Goal: Information Seeking & Learning: Learn about a topic

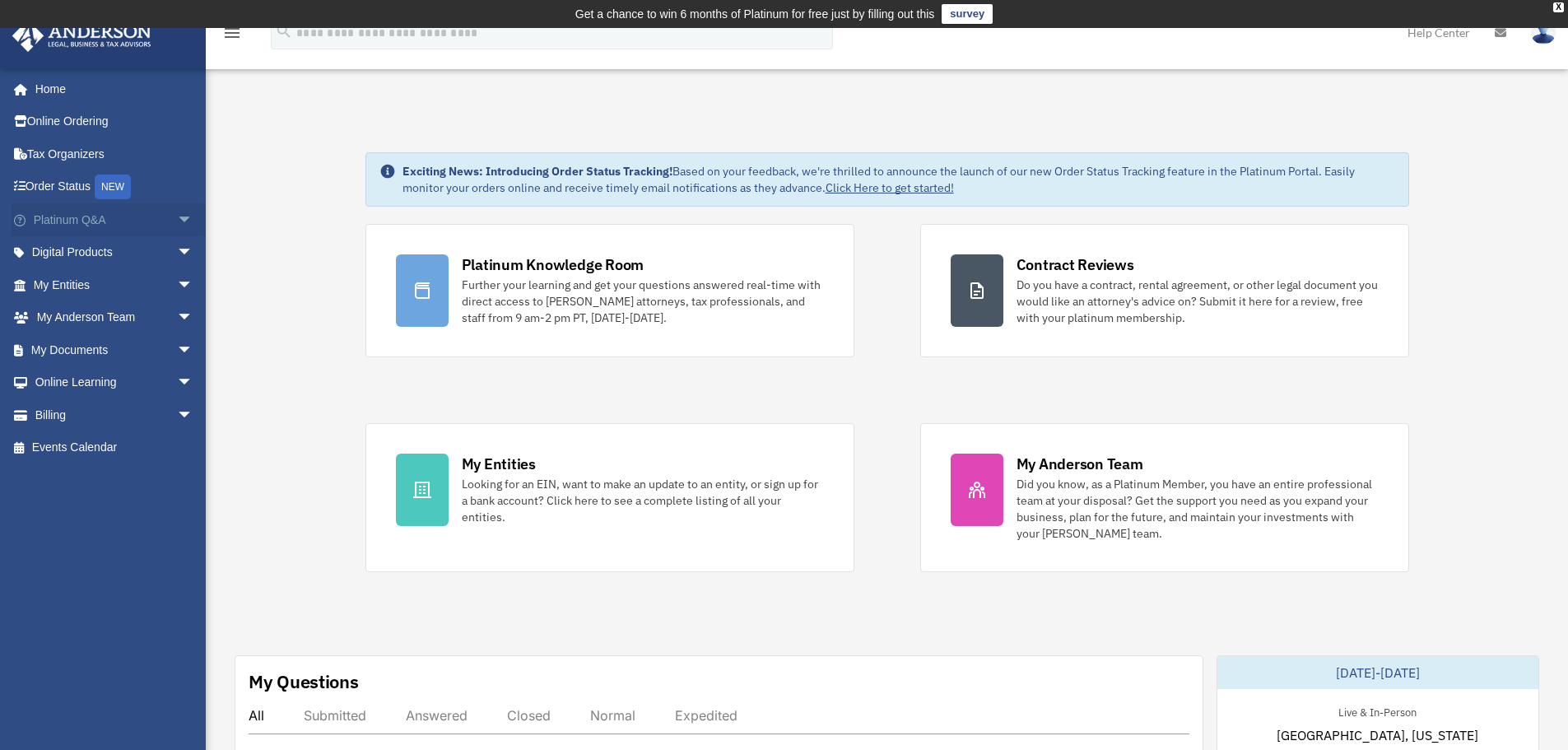
click at [177, 221] on span "arrow_drop_down" at bounding box center [194, 219] width 33 height 33
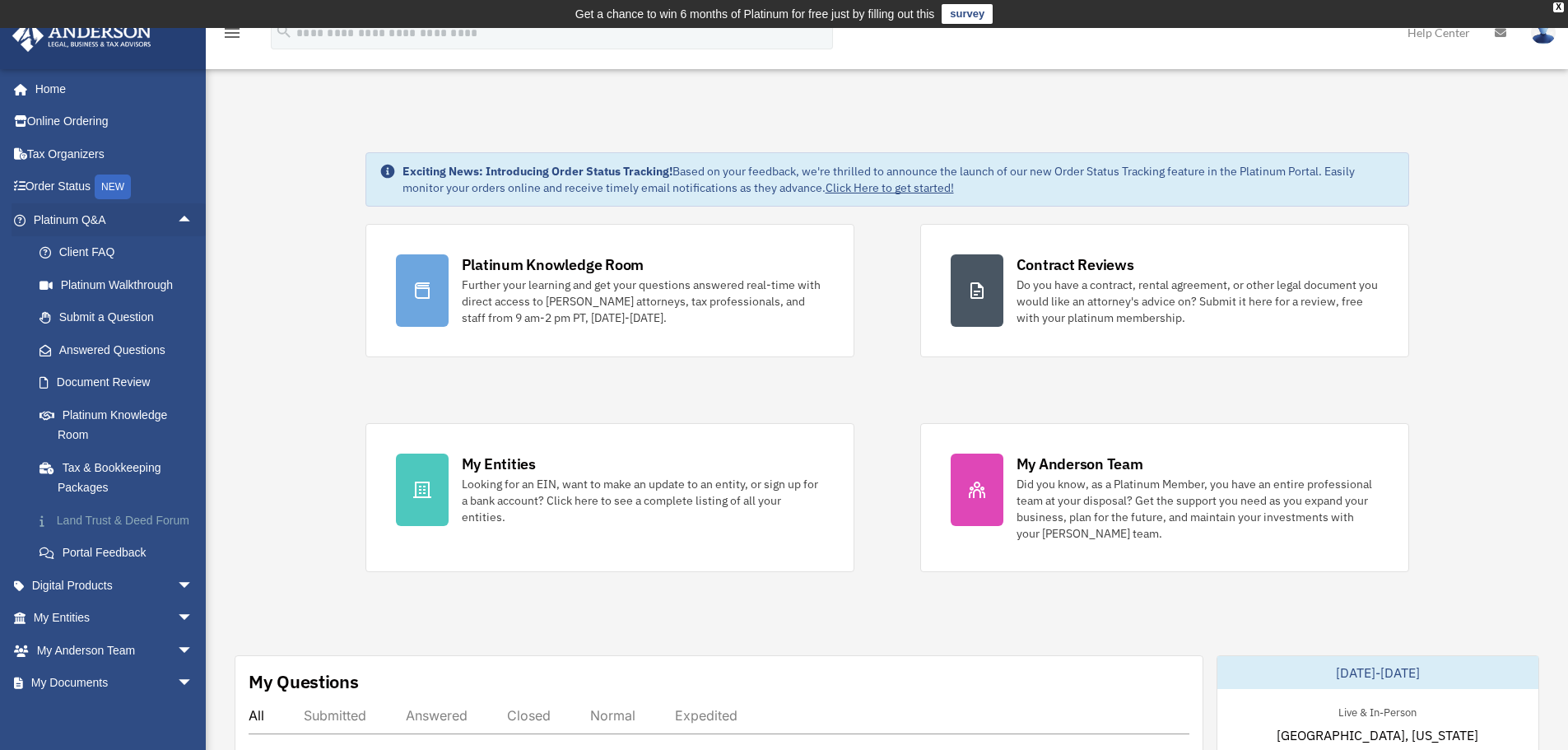
click at [148, 533] on link "Land Trust & Deed Forum" at bounding box center [121, 520] width 195 height 33
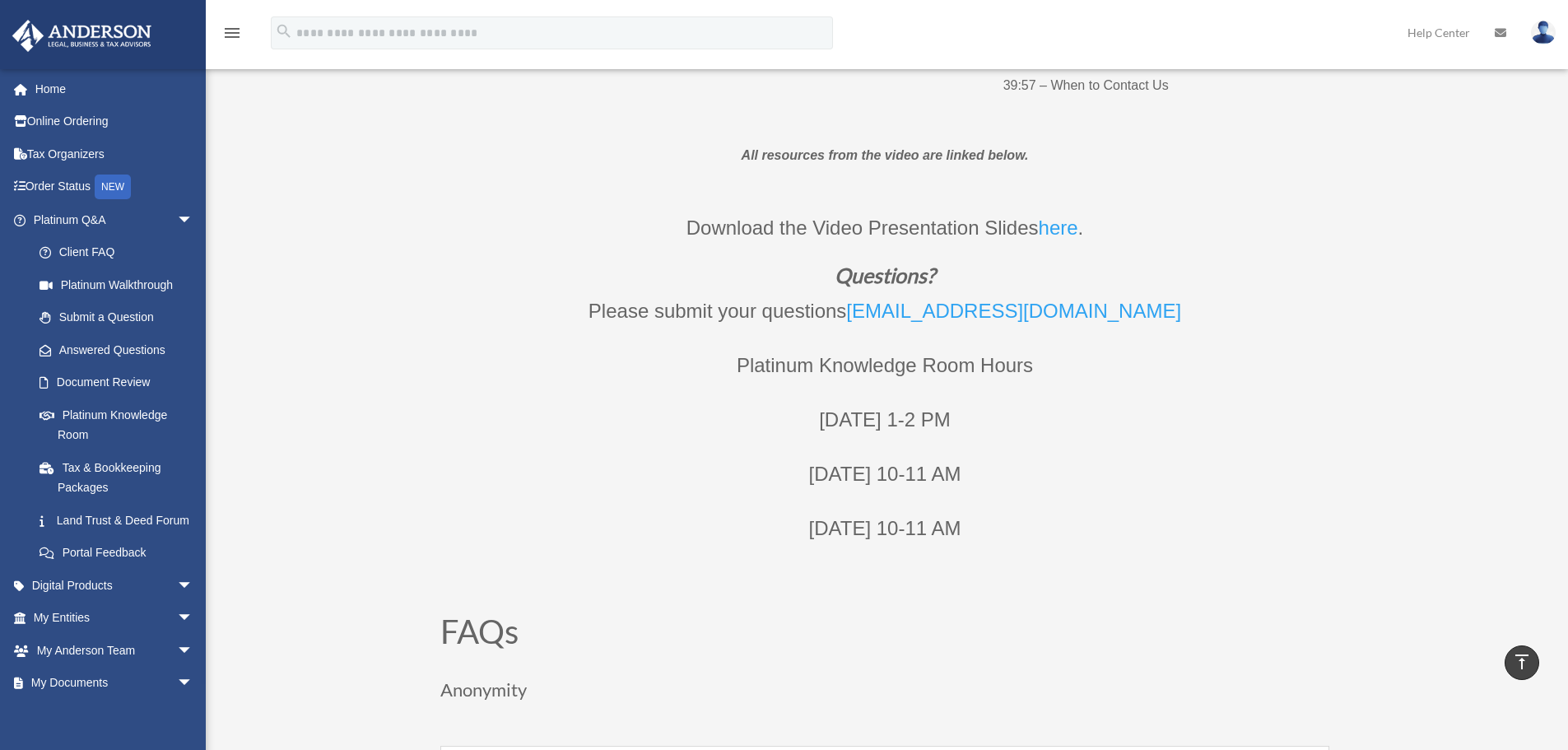
scroll to position [658, 0]
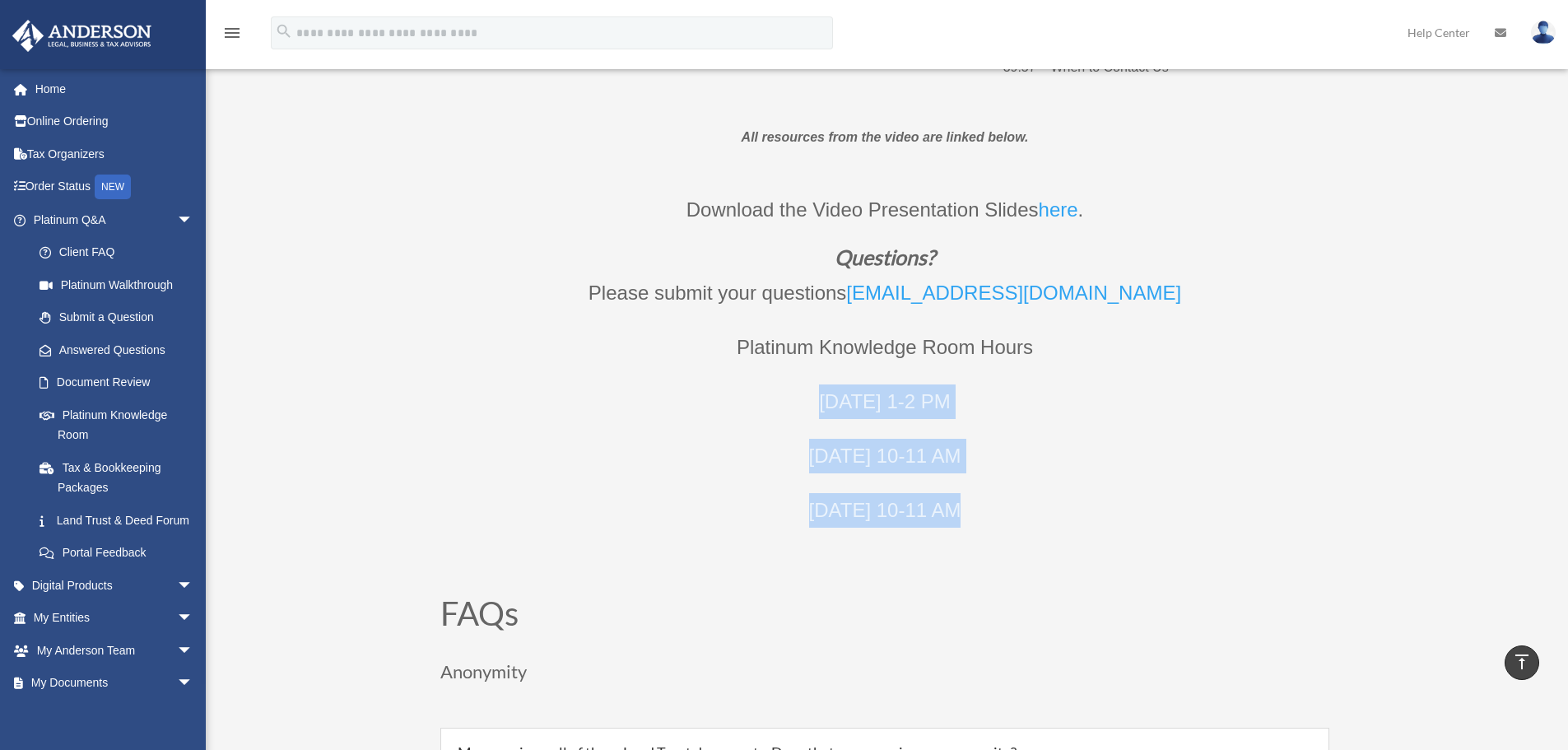
drag, startPoint x: 984, startPoint y: 519, endPoint x: 817, endPoint y: 406, distance: 201.6
click at [817, 406] on div "Download the Video Presentation Slides here . Questions? Please submit your que…" at bounding box center [885, 370] width 889 height 354
click at [747, 432] on p "Monday 1-2 PM" at bounding box center [885, 411] width 889 height 54
drag, startPoint x: 734, startPoint y: 336, endPoint x: 1043, endPoint y: 552, distance: 377.0
click at [1043, 552] on div "All resources from the video are linked below. Download the Video Presentation …" at bounding box center [885, 363] width 889 height 418
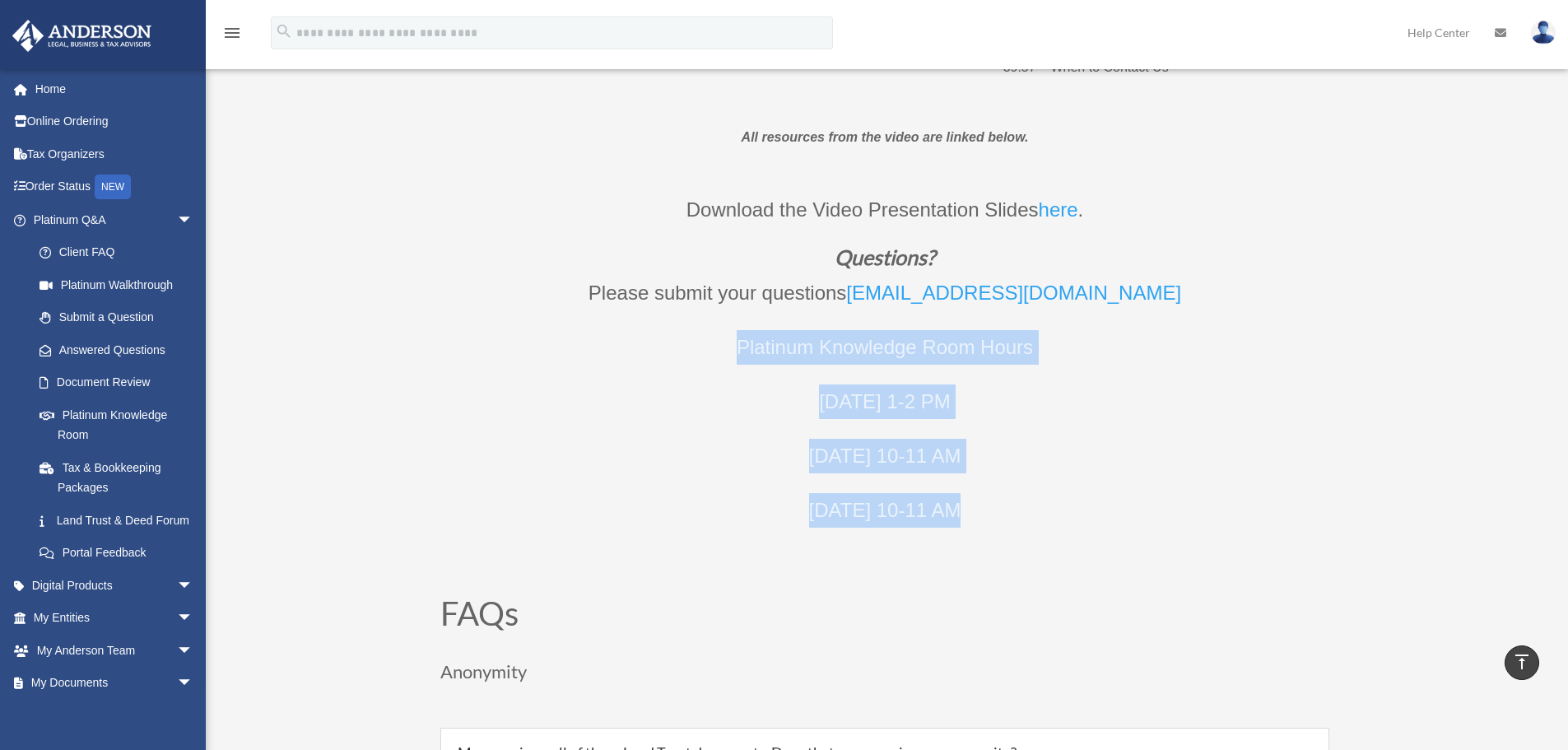
click at [1043, 552] on div "All resources from the video are linked below. Download the Video Presentation …" at bounding box center [885, 363] width 889 height 418
drag, startPoint x: 1019, startPoint y: 538, endPoint x: 737, endPoint y: 350, distance: 338.9
click at [737, 350] on div "Download the Video Presentation Slides here . Questions? Please submit your que…" at bounding box center [885, 370] width 889 height 354
click at [669, 452] on p "Wednesday 10-11 AM" at bounding box center [885, 465] width 889 height 54
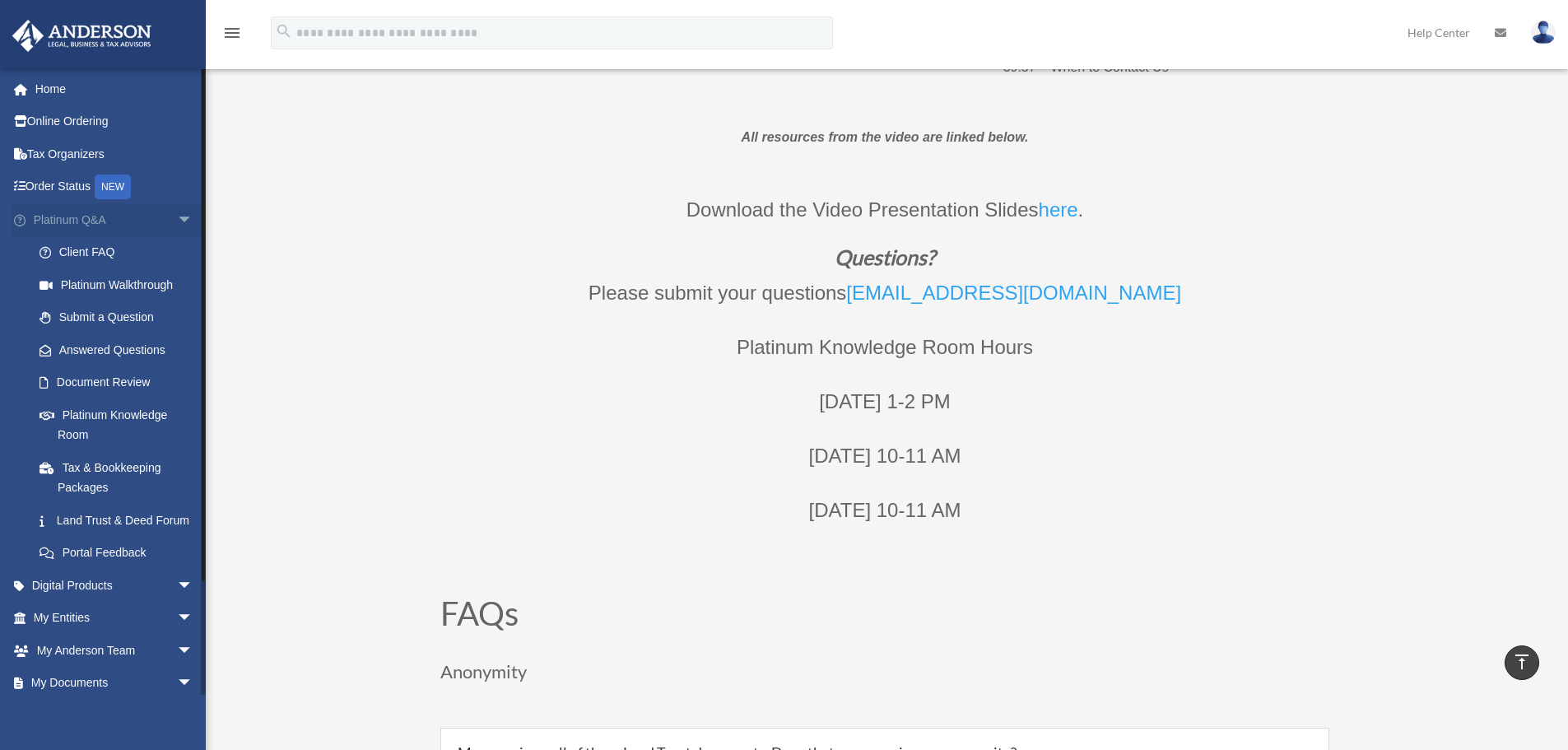
click at [177, 226] on span "arrow_drop_down" at bounding box center [194, 219] width 33 height 33
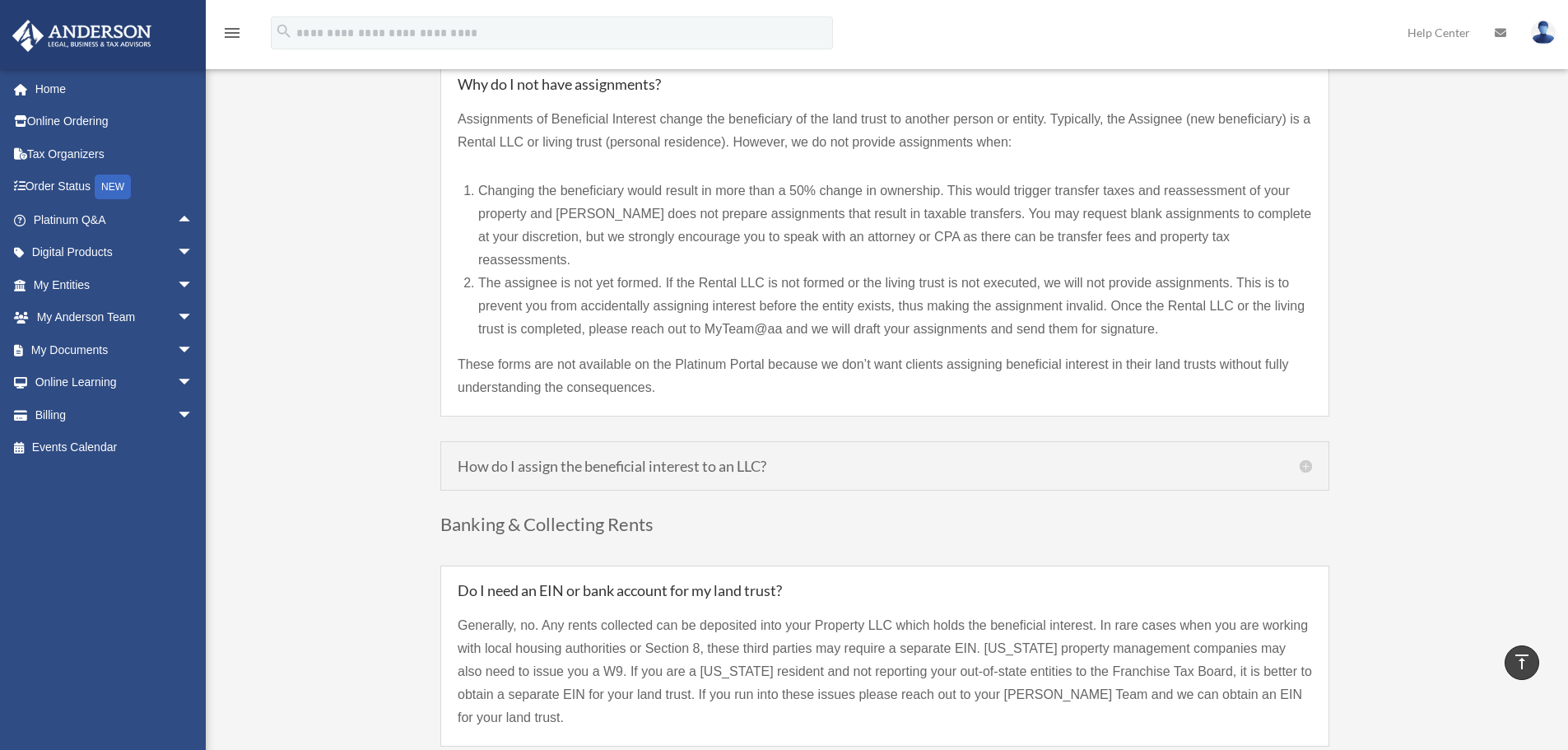
scroll to position [1893, 0]
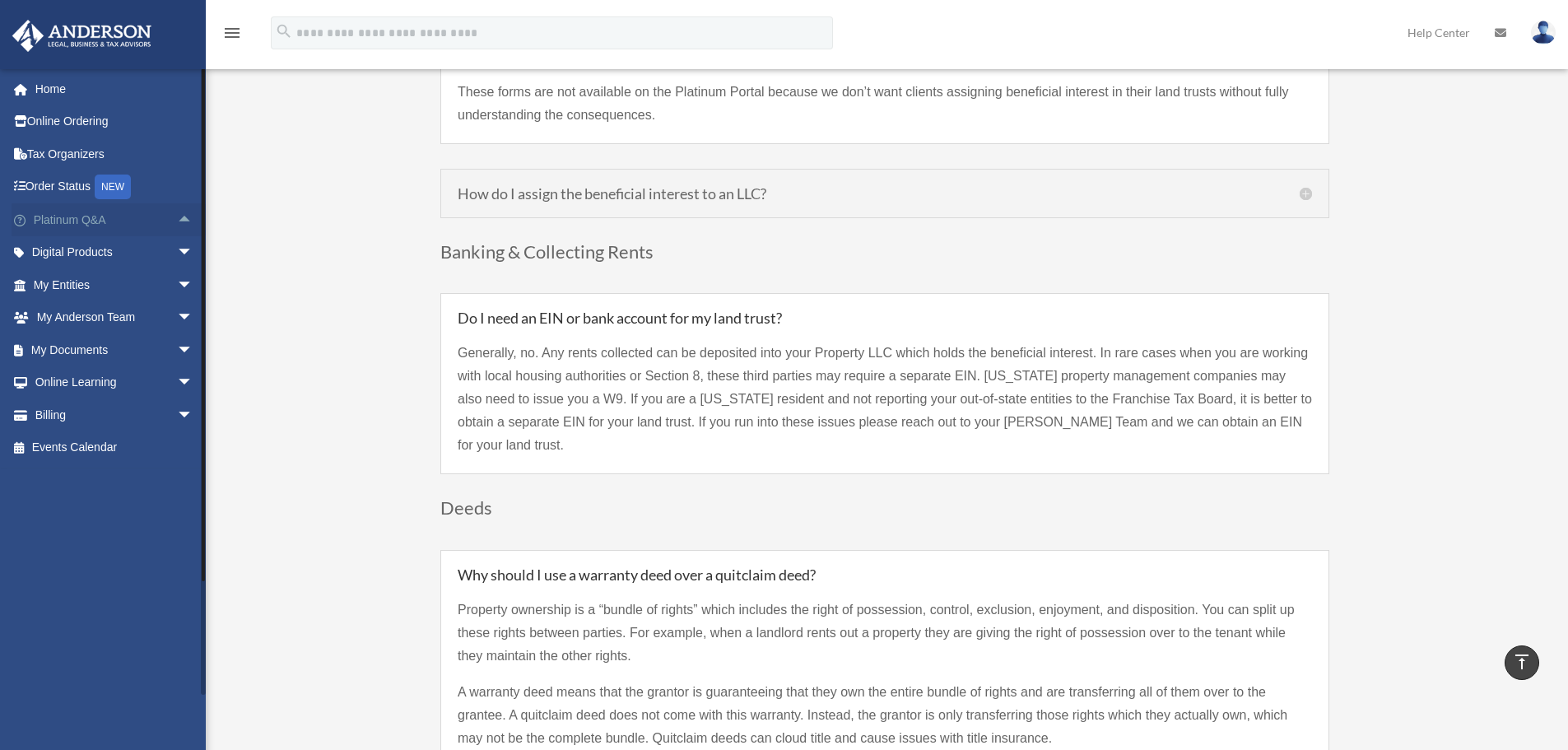
click at [179, 220] on span "arrow_drop_up" at bounding box center [194, 219] width 33 height 33
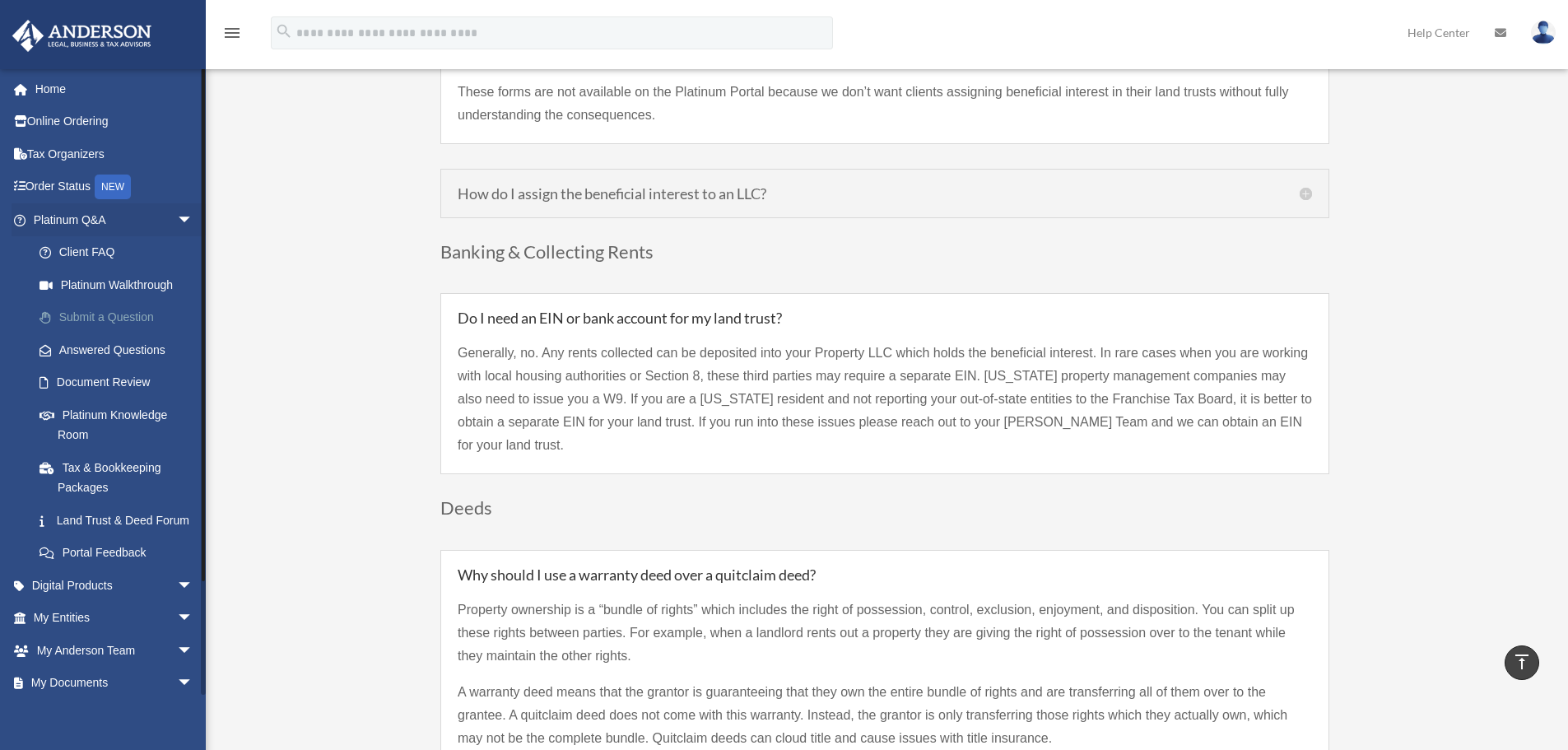
click at [163, 315] on link "Submit a Question" at bounding box center [121, 318] width 195 height 33
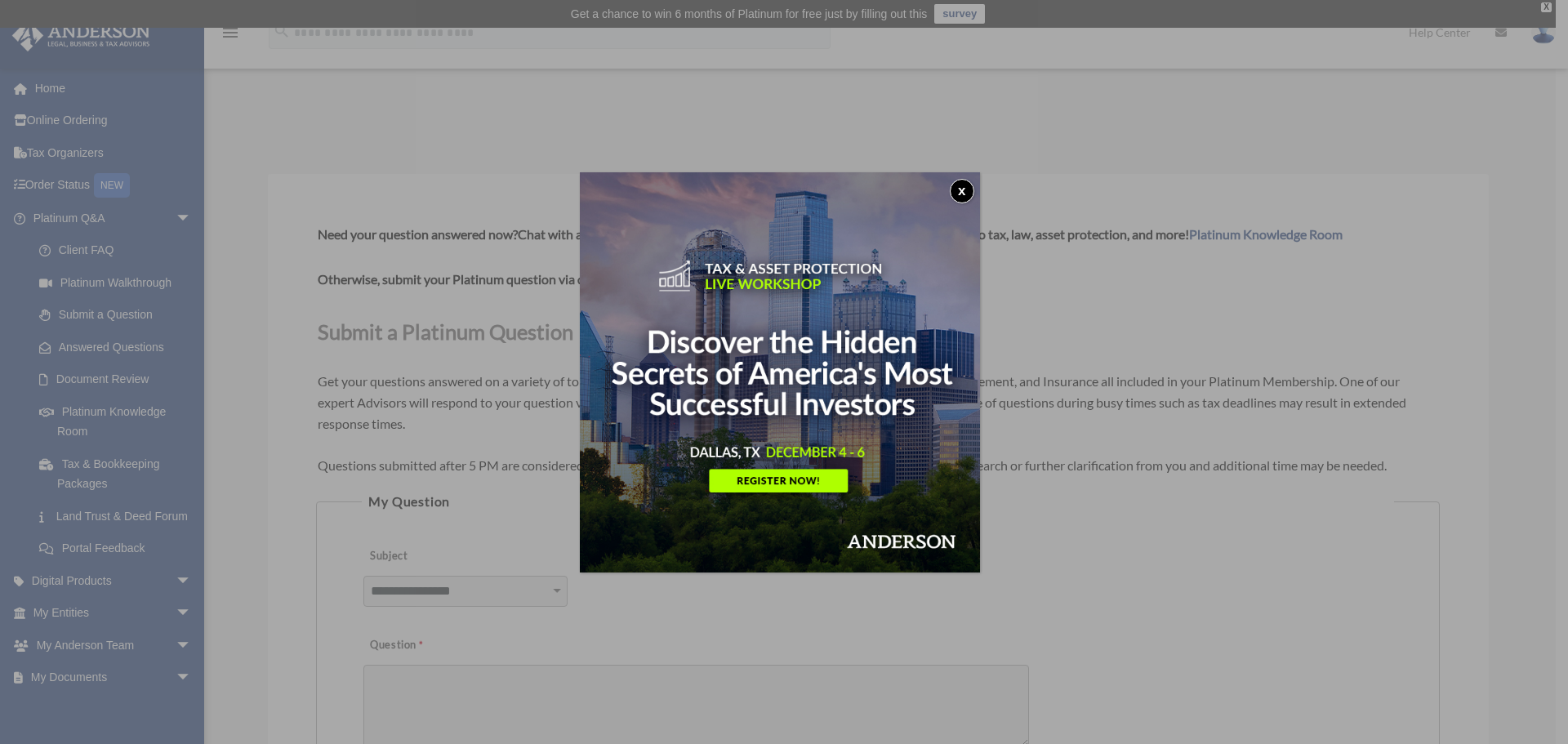
click at [957, 186] on button "x" at bounding box center [962, 190] width 25 height 25
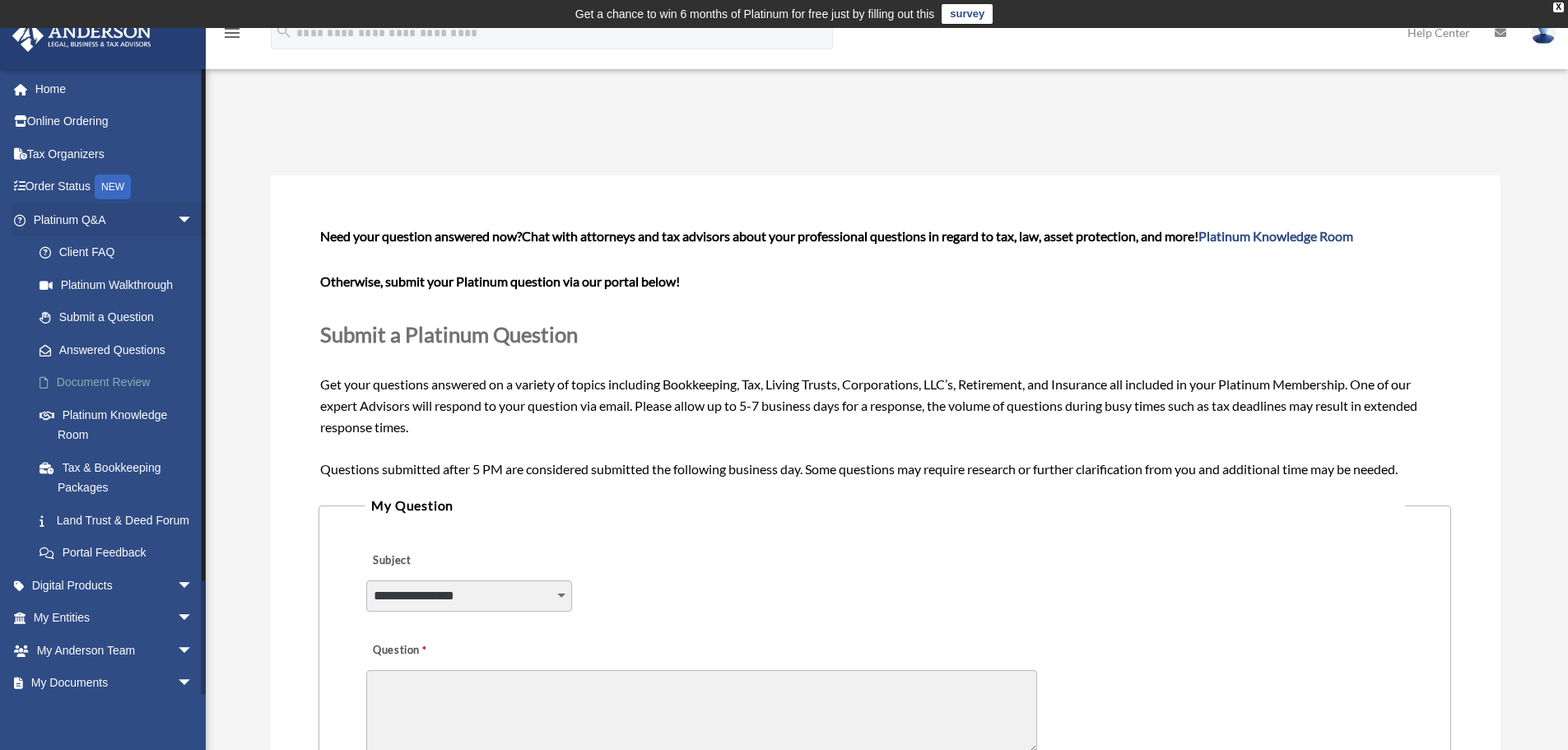
click at [171, 384] on link "Document Review" at bounding box center [121, 383] width 195 height 33
click at [158, 378] on link "Document Review" at bounding box center [121, 383] width 195 height 33
click at [98, 385] on link "Document Review" at bounding box center [121, 383] width 195 height 33
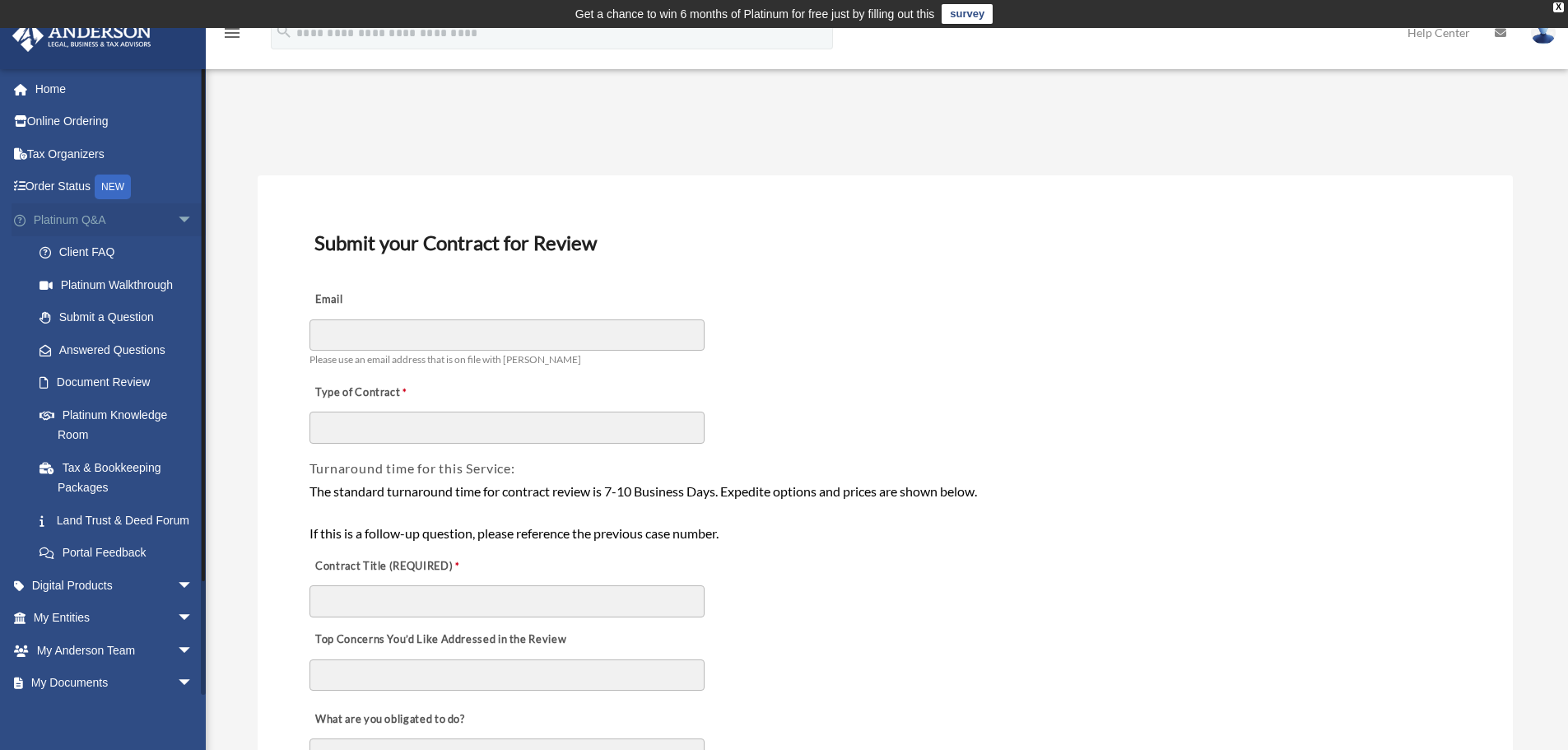
click at [181, 217] on span "arrow_drop_down" at bounding box center [194, 219] width 33 height 33
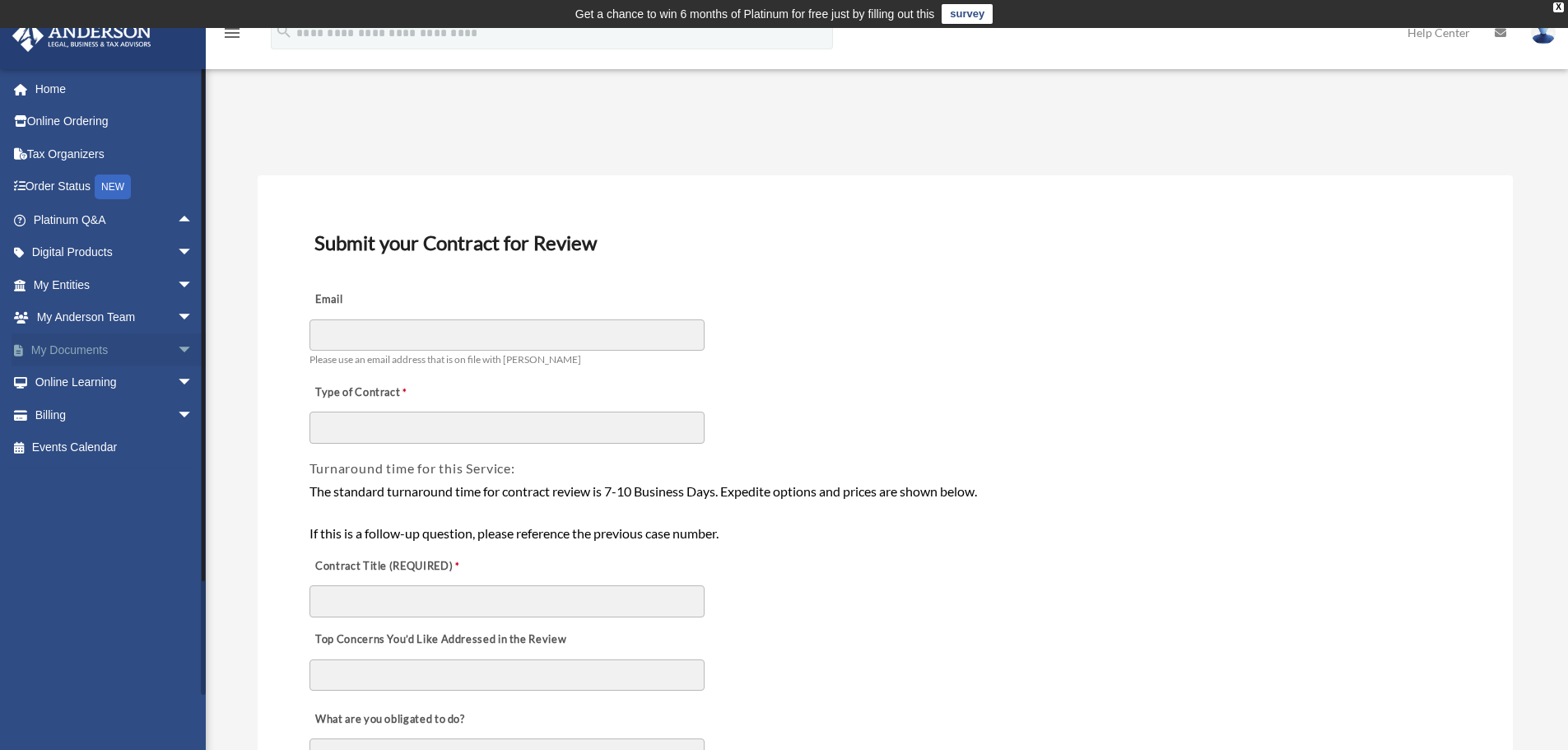
click at [177, 348] on span "arrow_drop_down" at bounding box center [194, 349] width 33 height 33
click at [86, 381] on link "Box" at bounding box center [121, 383] width 195 height 33
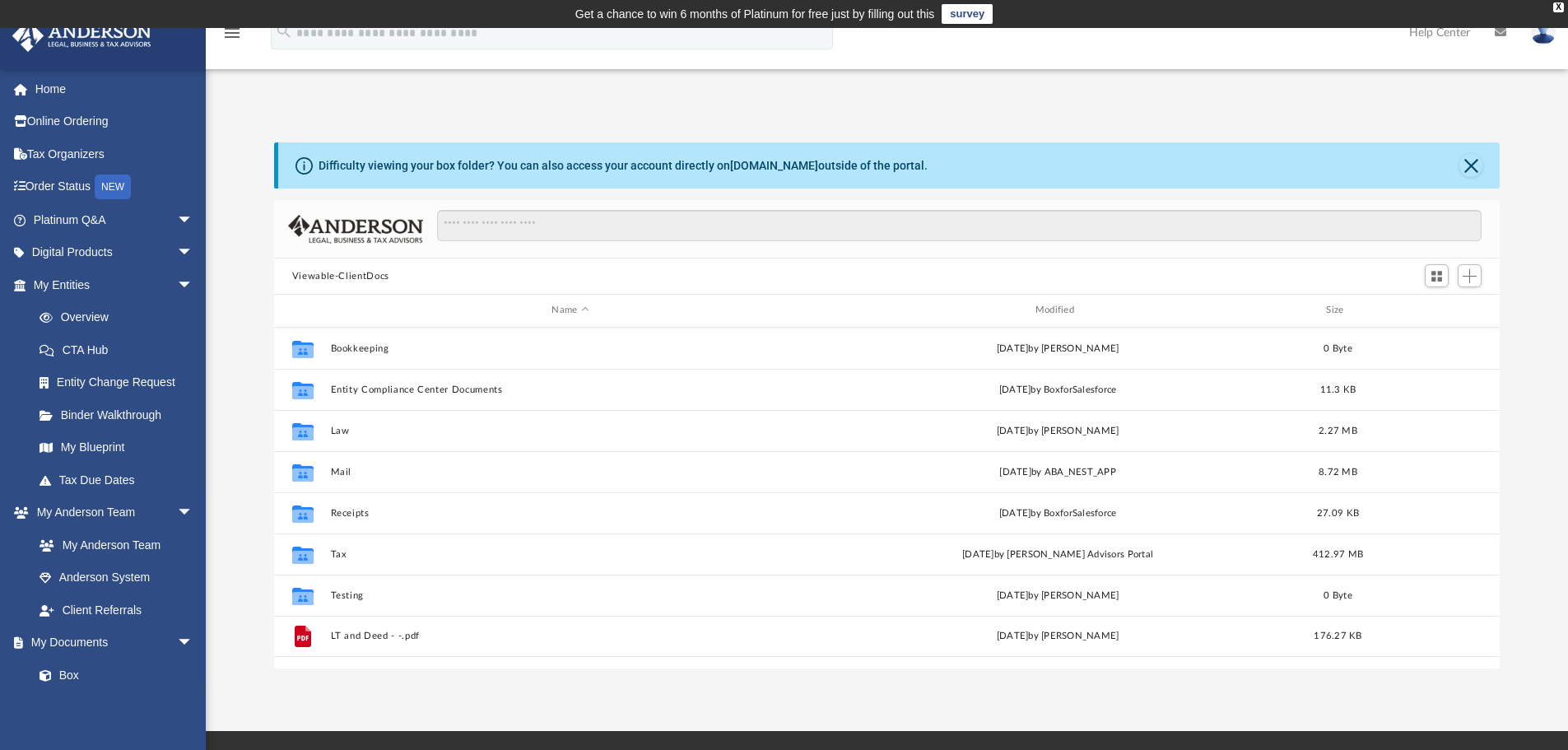
scroll to position [362, 1213]
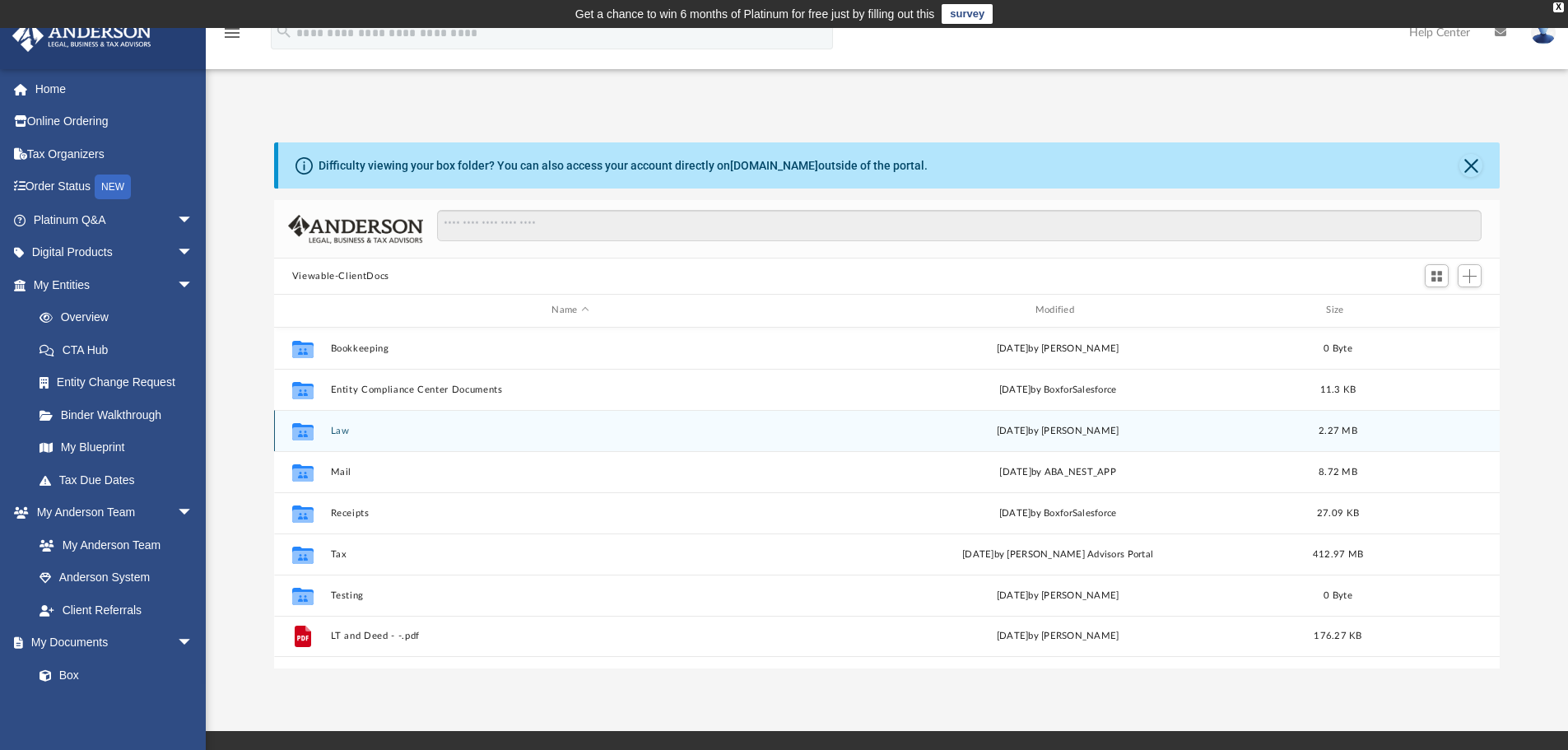
click at [458, 442] on div "Collaborated Folder Law Tue Sep 23 2025 by Heath Blomquist 2.27 MB" at bounding box center [887, 431] width 1226 height 41
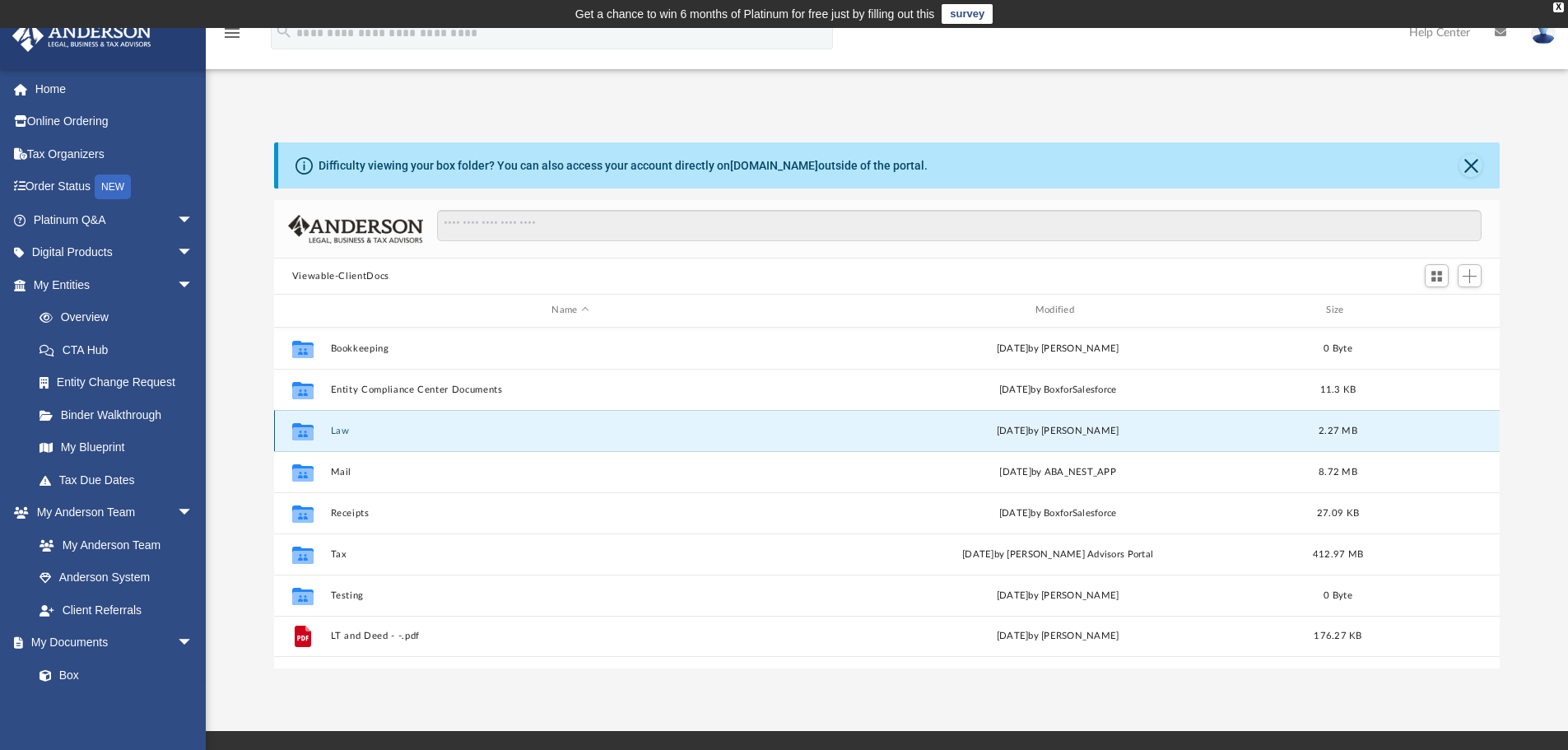
click at [336, 428] on button "Law" at bounding box center [569, 431] width 480 height 10
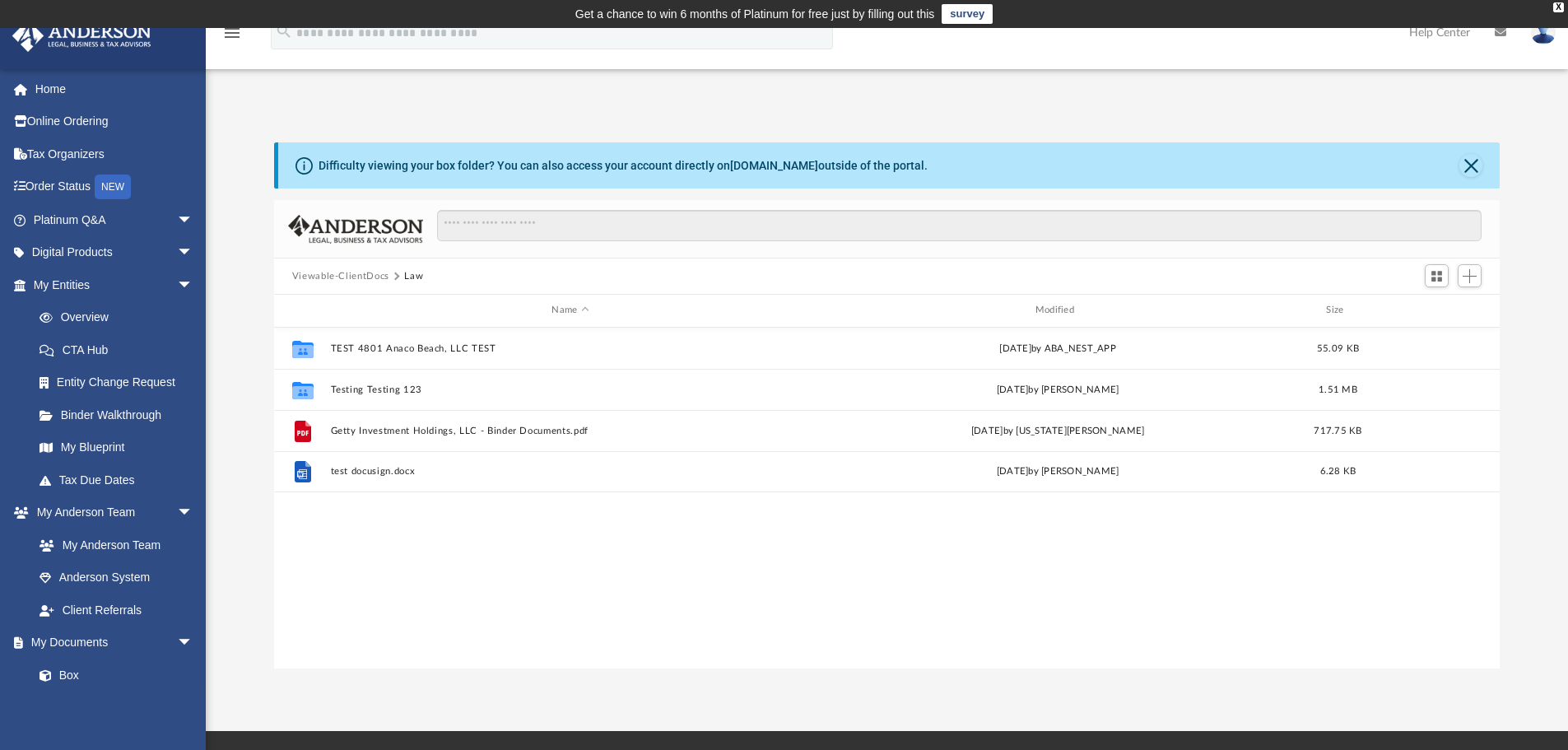
click at [362, 277] on button "Viewable-ClientDocs" at bounding box center [340, 276] width 97 height 15
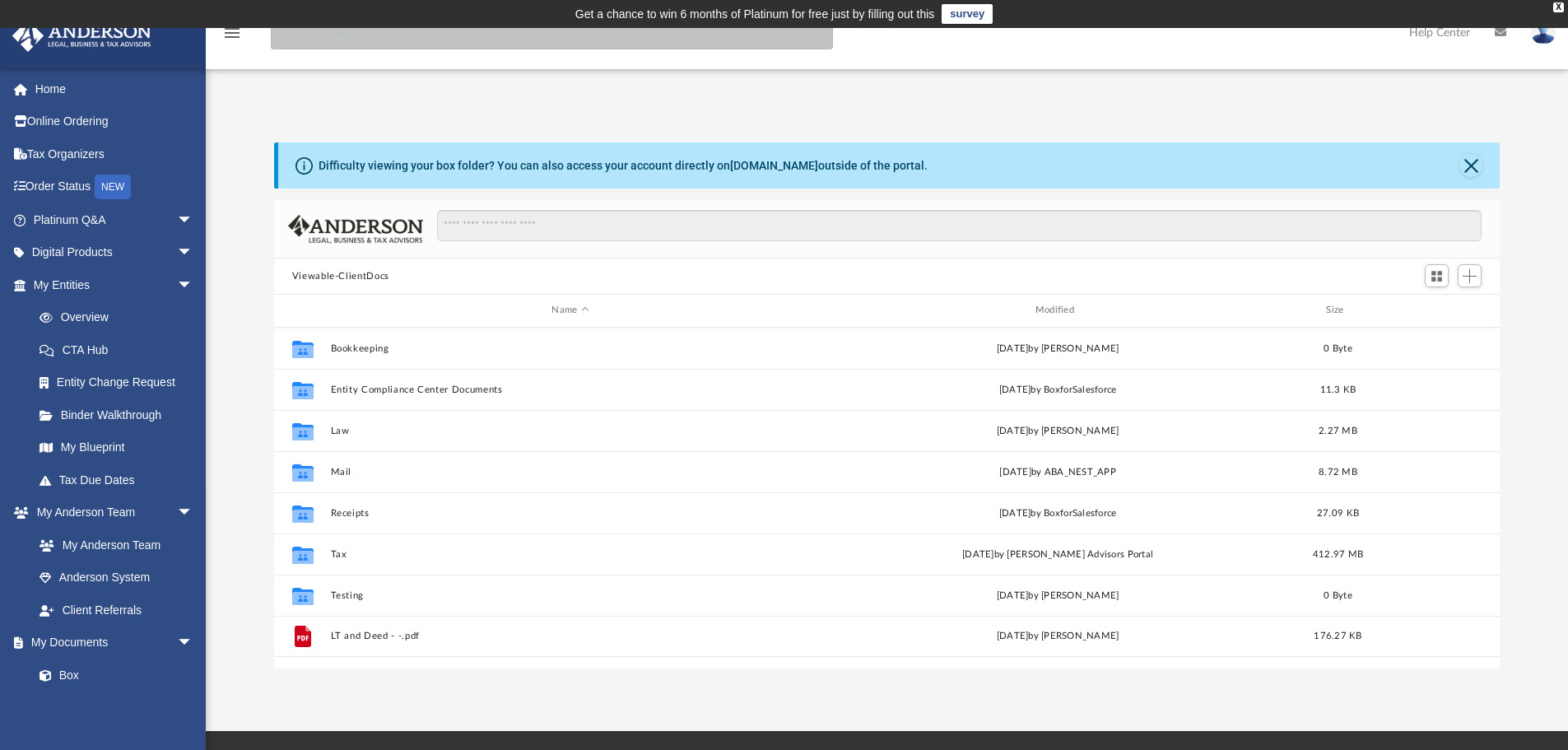
click at [483, 44] on input "search" at bounding box center [551, 33] width 562 height 33
type input "*"
type input "**********"
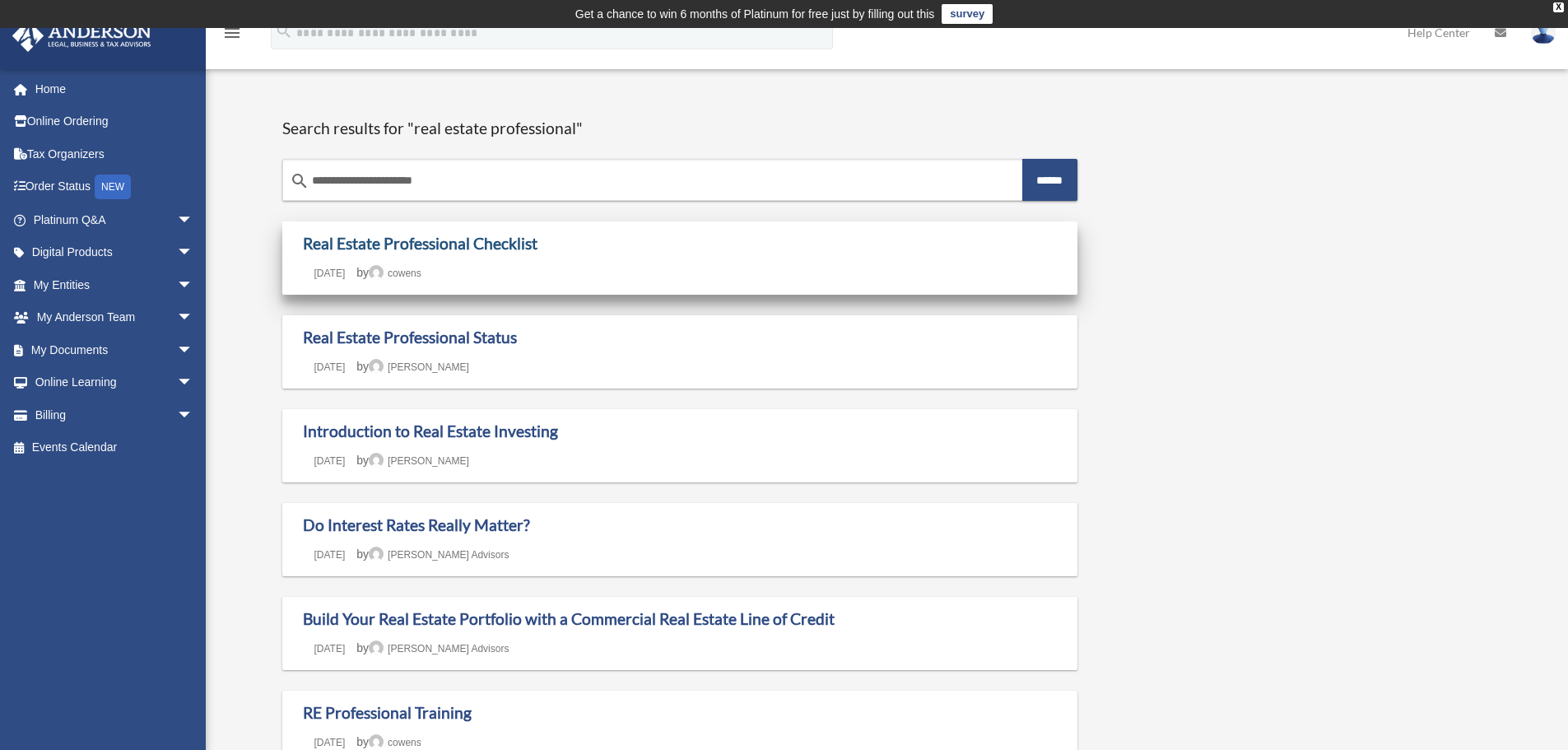
click at [490, 247] on link "Real Estate Professional Checklist" at bounding box center [420, 243] width 235 height 19
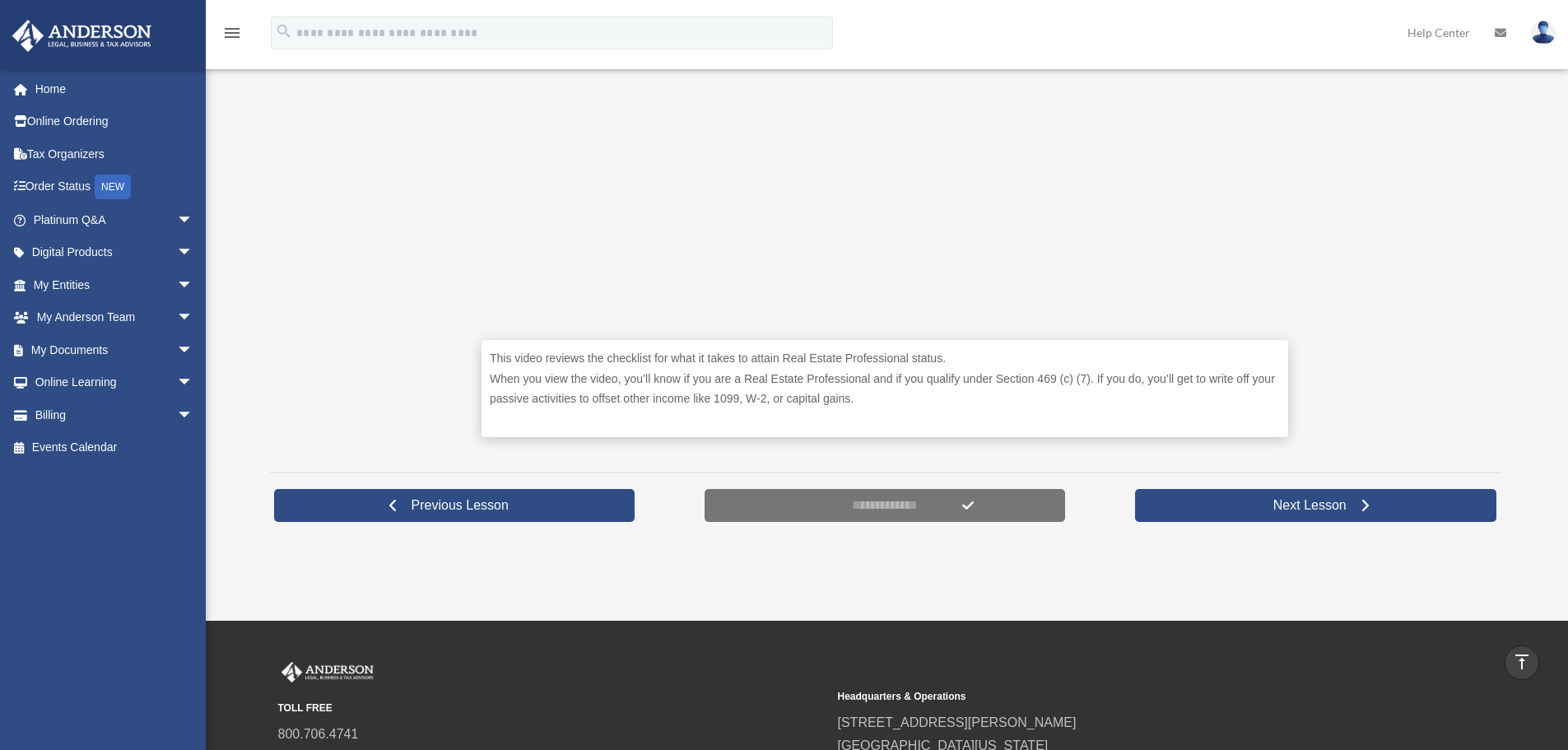
scroll to position [658, 0]
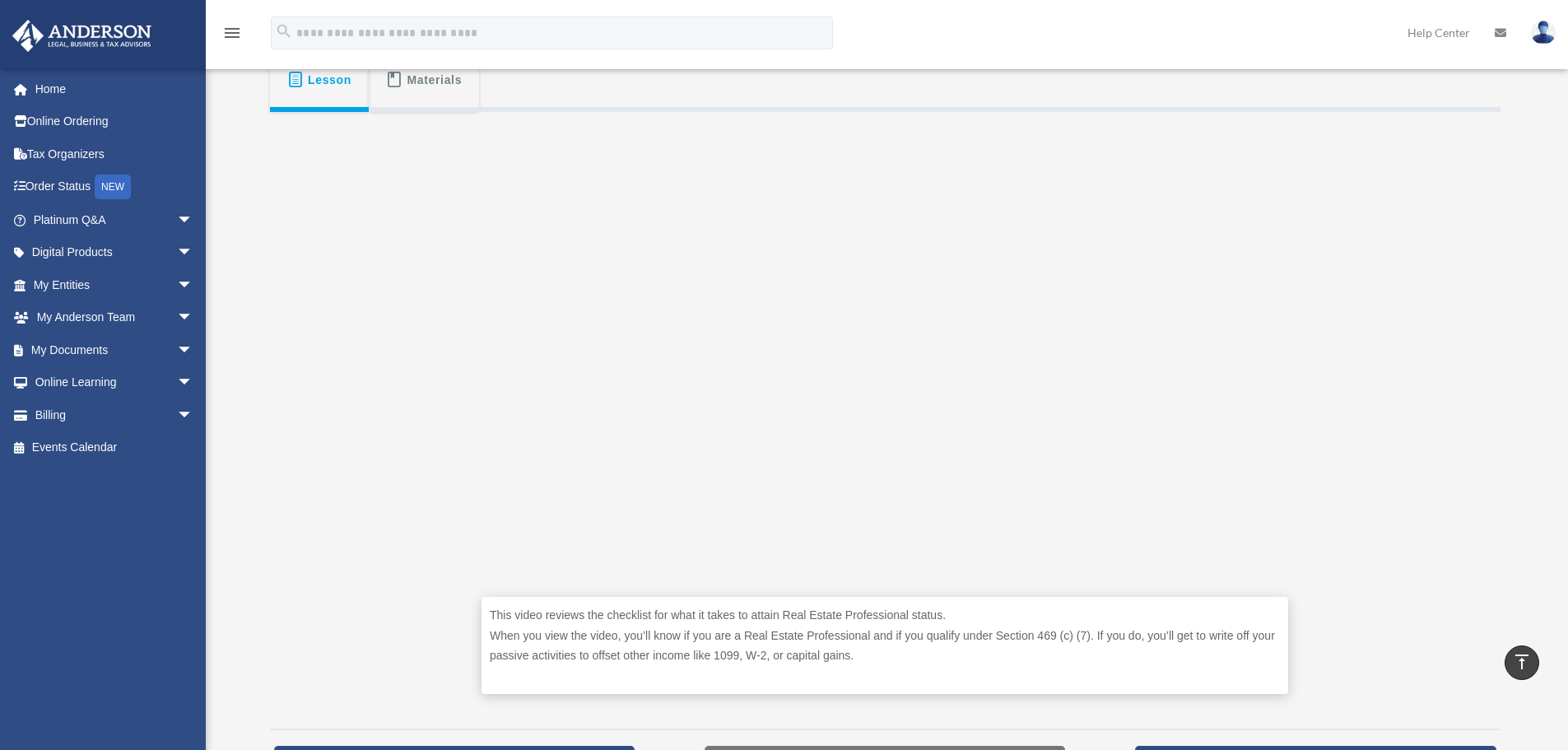
click at [430, 83] on span "Materials" at bounding box center [435, 80] width 55 height 30
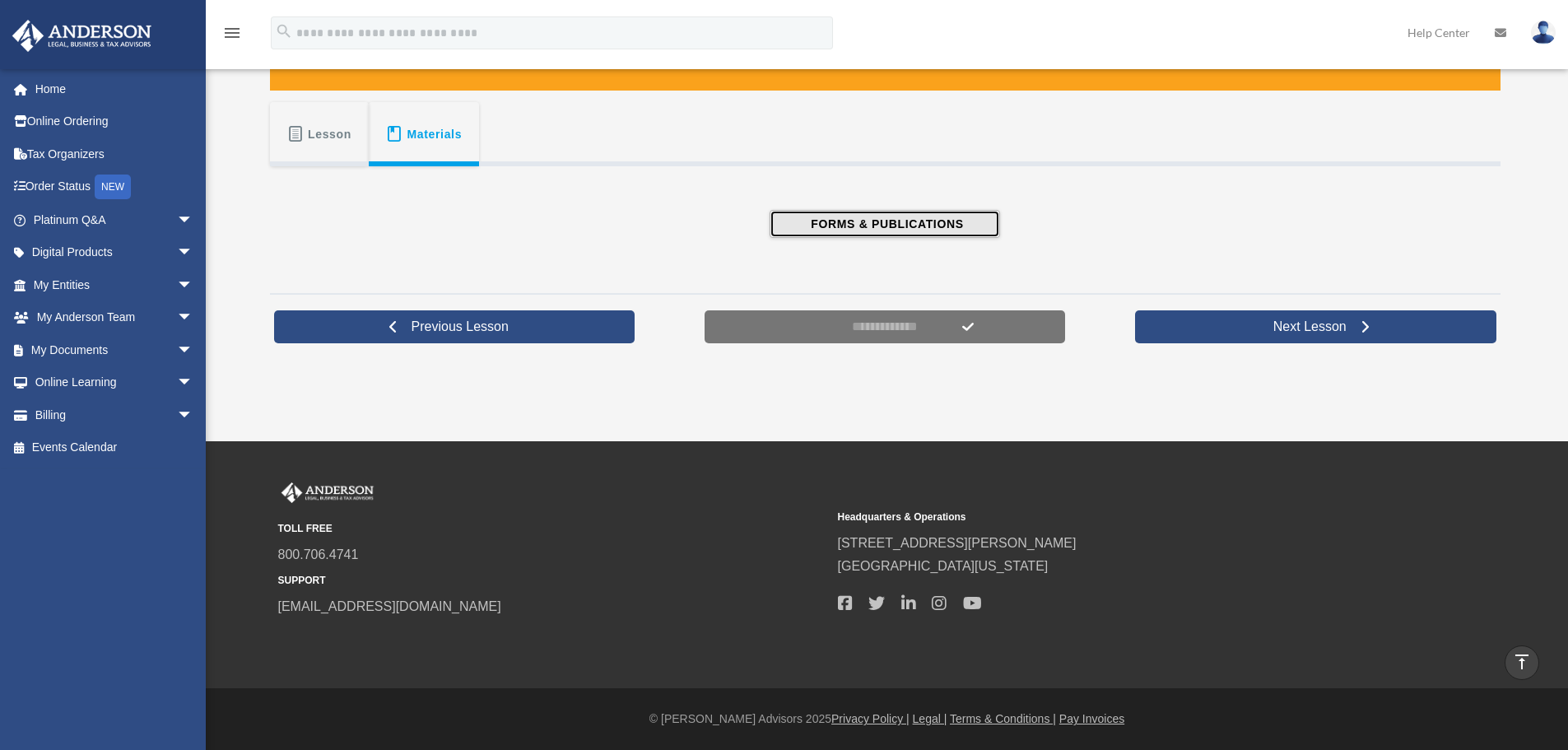
click at [884, 223] on span "FORMS & PUBLICATIONS" at bounding box center [885, 223] width 158 height 16
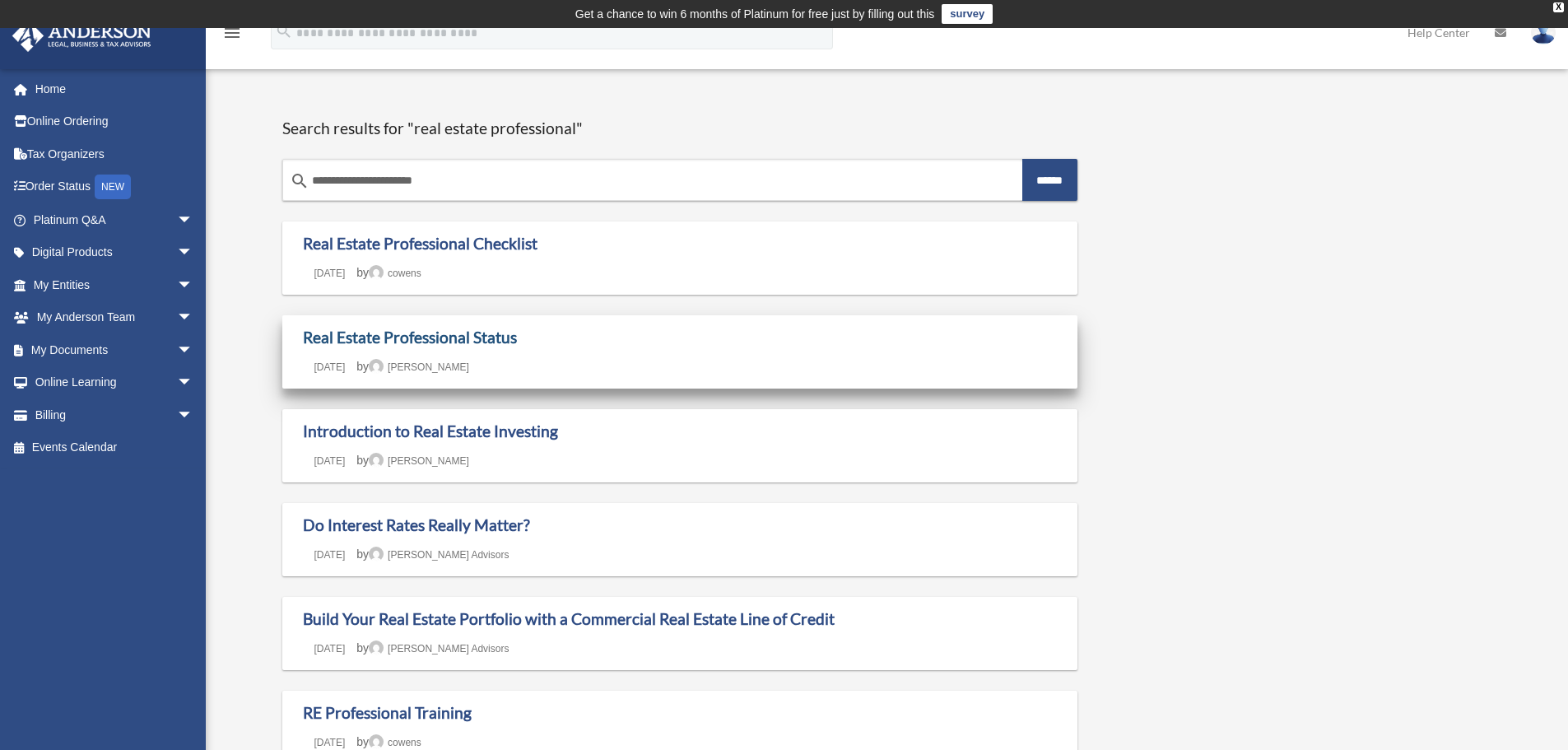
click at [433, 338] on link "Real Estate Professional Status" at bounding box center [410, 337] width 214 height 19
